Goal: Task Accomplishment & Management: Use online tool/utility

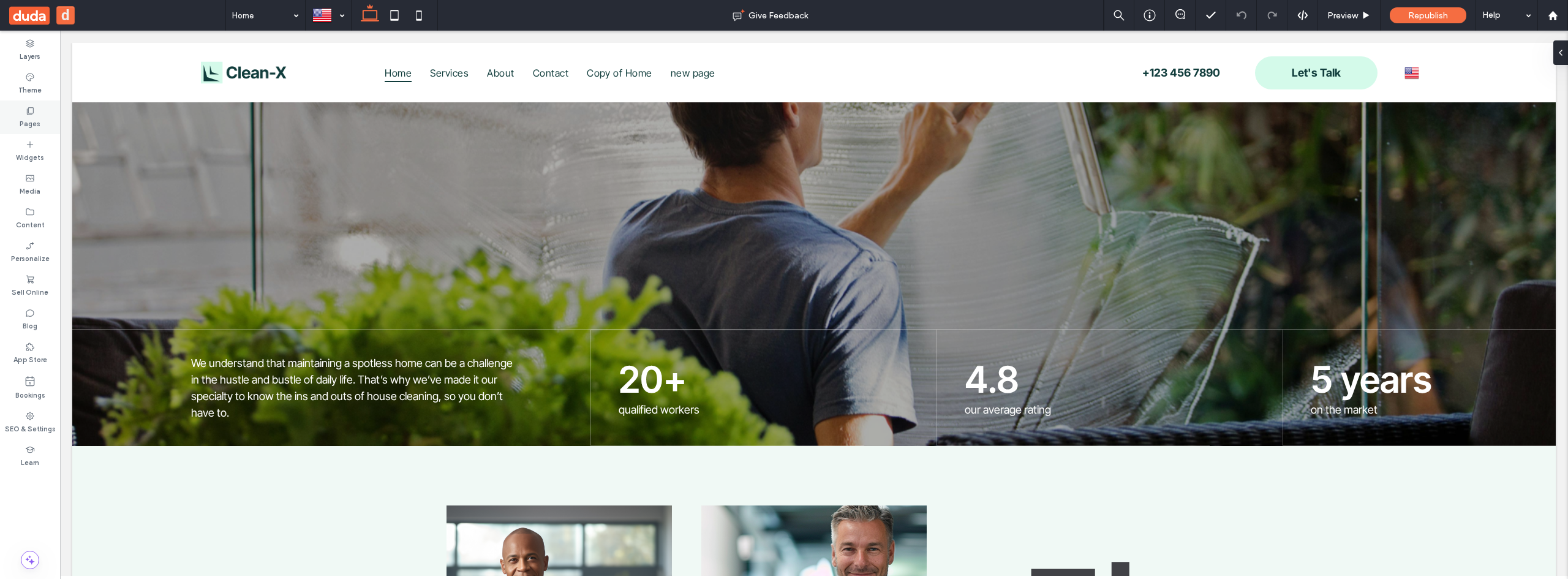
click at [27, 118] on label "Pages" at bounding box center [29, 122] width 21 height 13
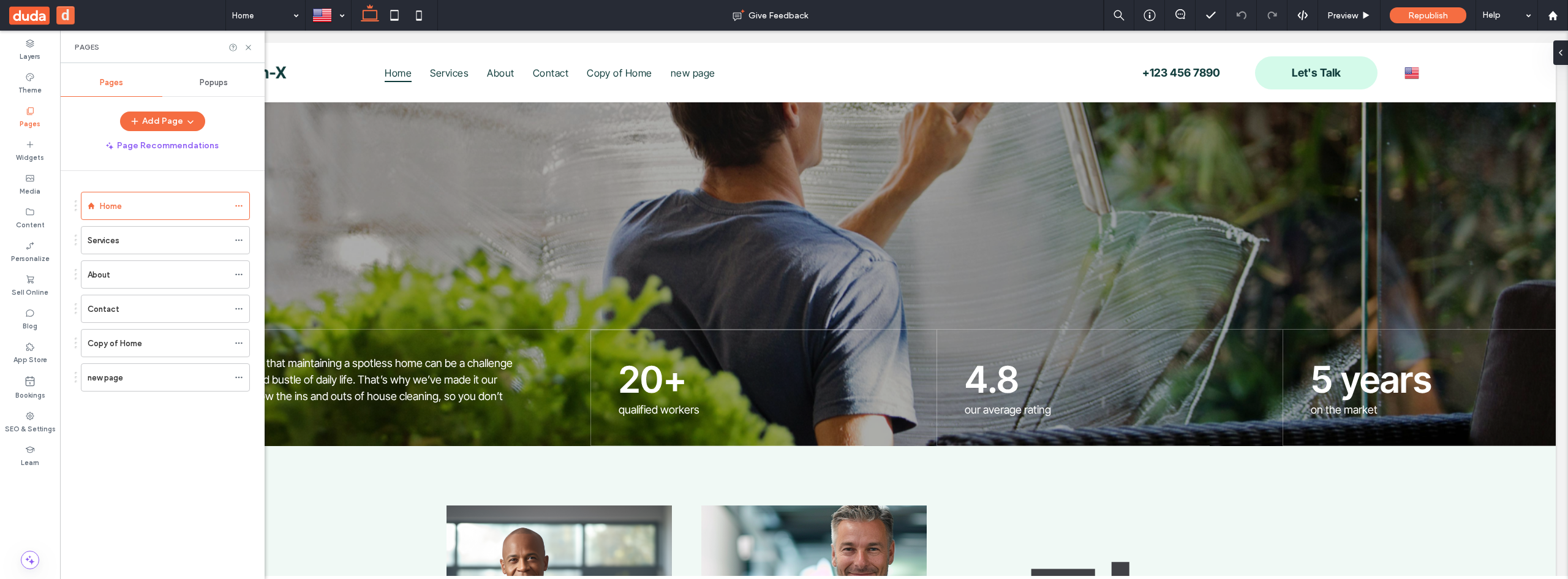
click at [229, 80] on div "Popups" at bounding box center [213, 82] width 102 height 27
click at [170, 125] on button "New Popup" at bounding box center [162, 121] width 79 height 19
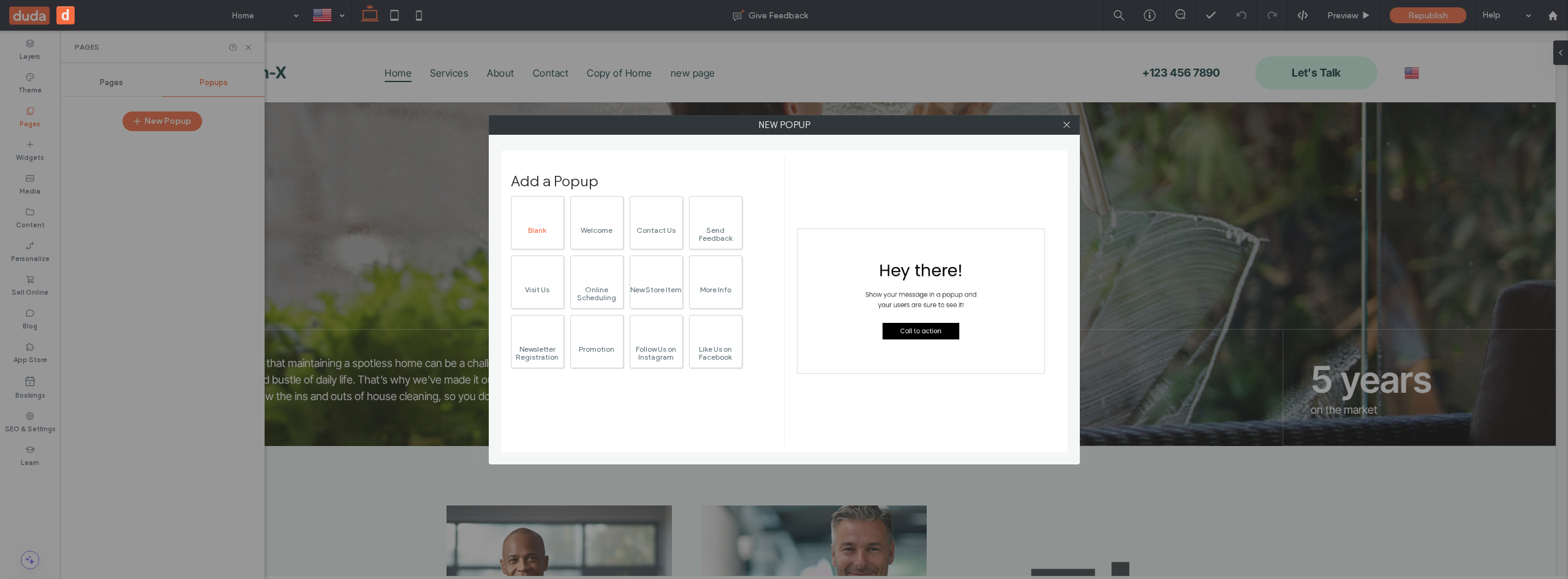
click at [541, 226] on div "Blank" at bounding box center [538, 230] width 52 height 8
click at [722, 434] on button "Add Popup" at bounding box center [725, 435] width 79 height 19
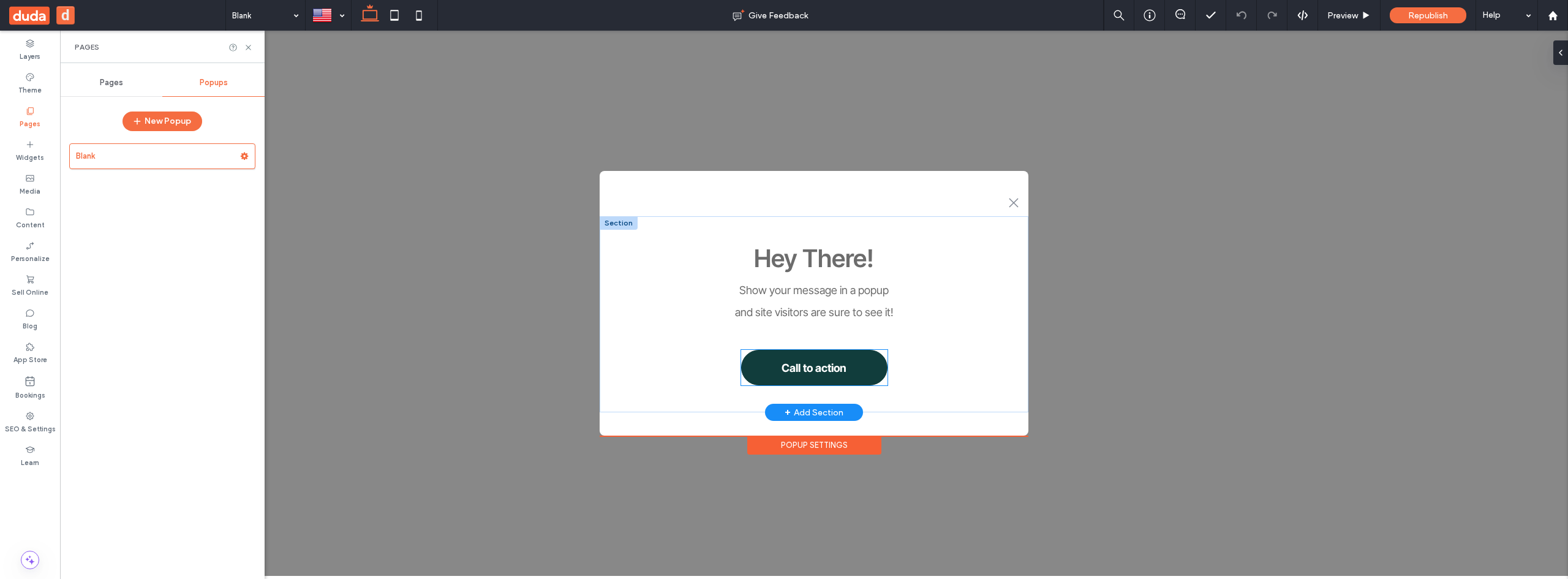
click at [844, 369] on span "Call to action" at bounding box center [814, 367] width 65 height 25
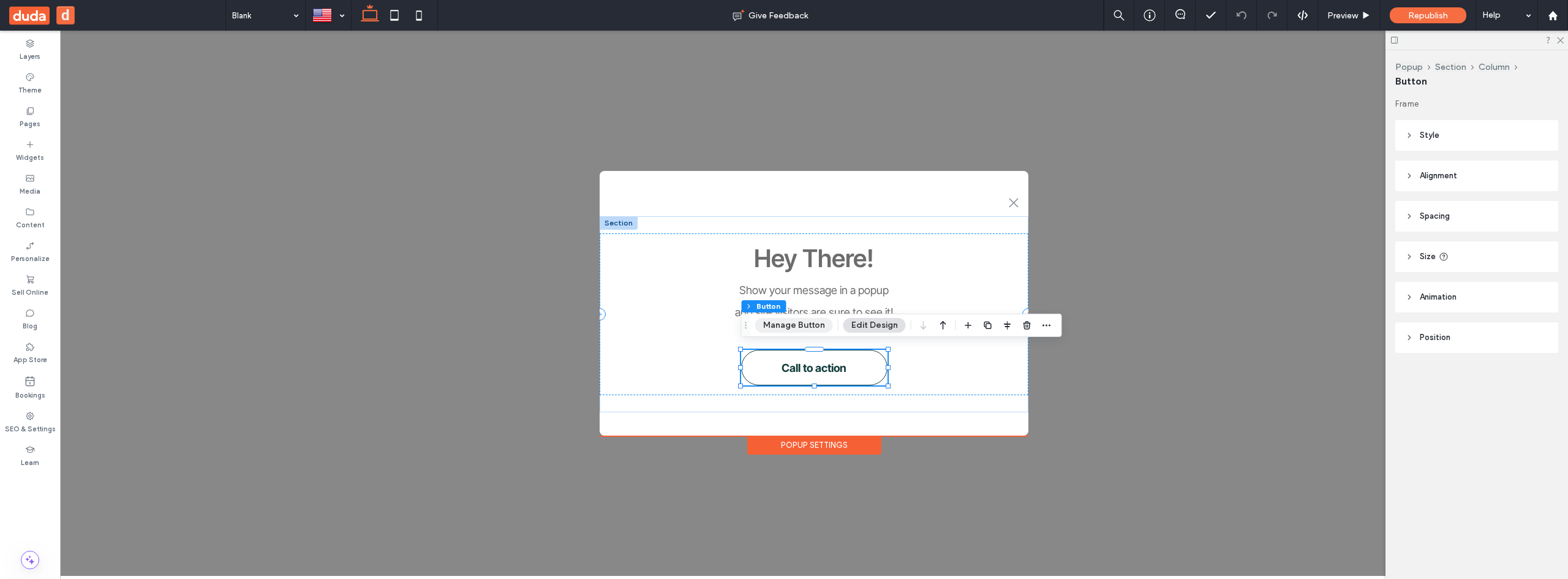
click at [805, 325] on button "Manage Button" at bounding box center [794, 325] width 78 height 15
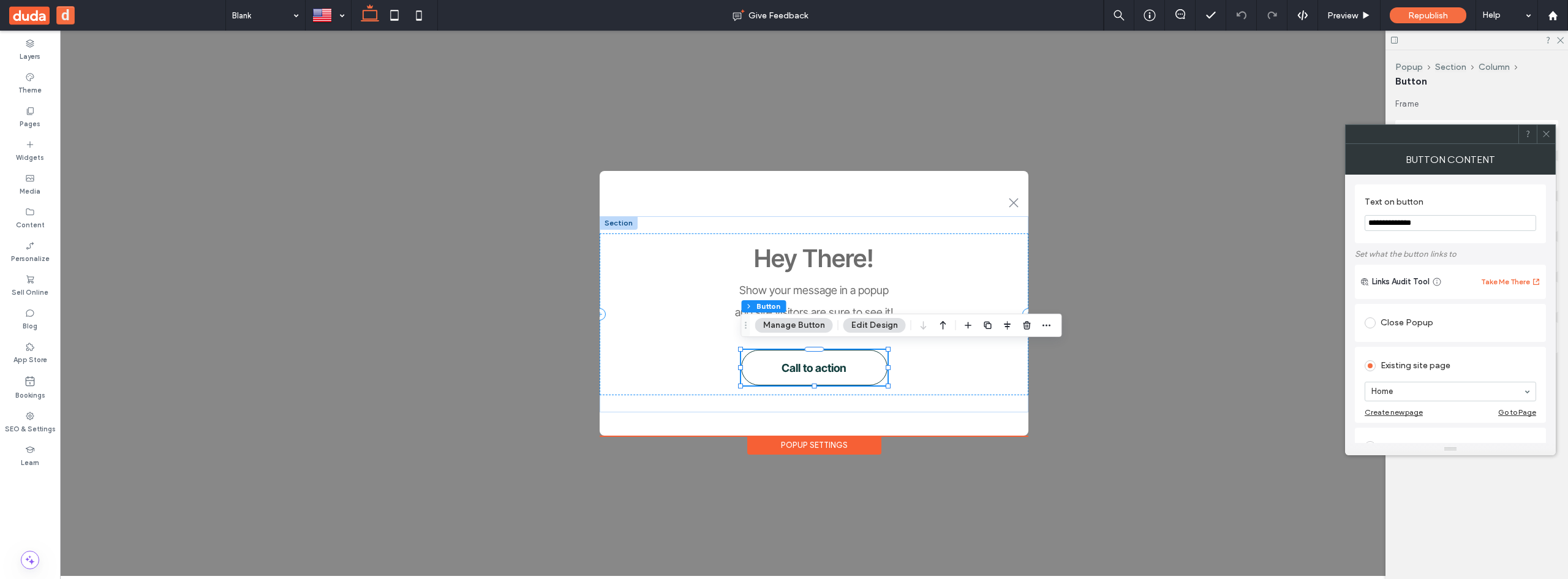
click at [1397, 322] on div "Close Popup" at bounding box center [1450, 322] width 172 height 19
click at [1541, 134] on div at bounding box center [1546, 134] width 18 height 18
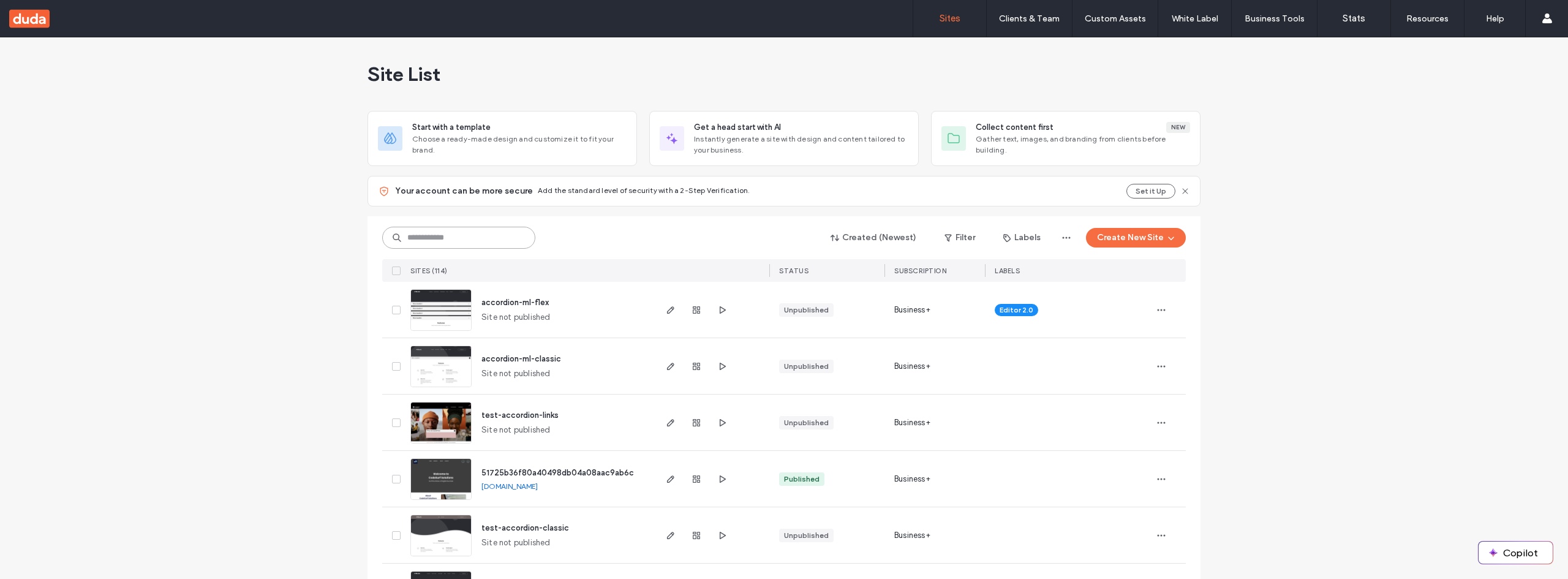
click at [444, 234] on input at bounding box center [458, 237] width 153 height 22
click at [667, 369] on use "button" at bounding box center [671, 366] width 8 height 8
